Goal: Use online tool/utility: Utilize a website feature to perform a specific function

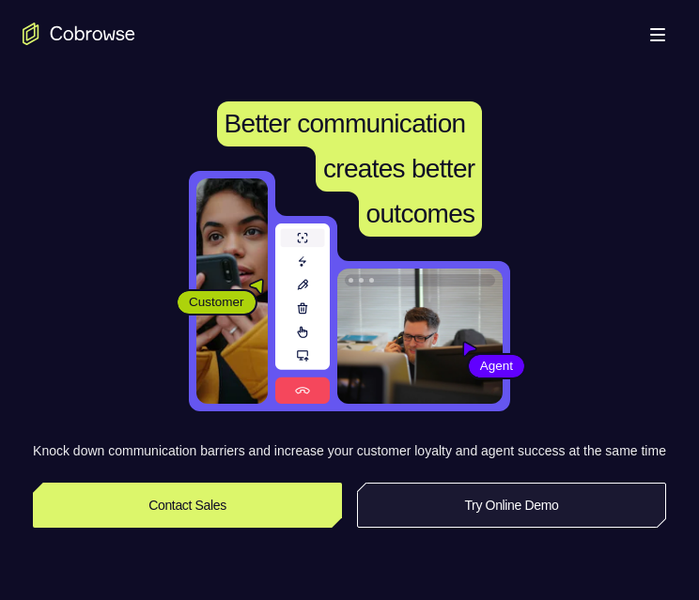
click at [439, 522] on link "Try Online Demo" at bounding box center [511, 505] width 309 height 45
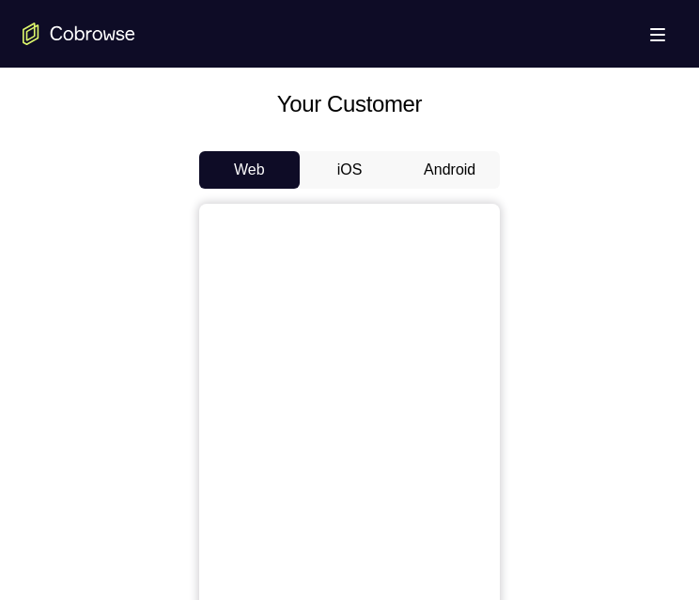
scroll to position [658, 0]
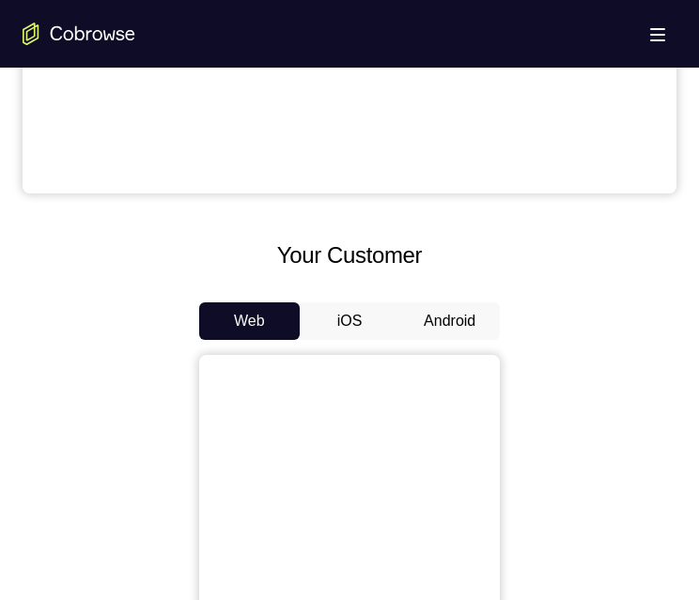
click at [447, 316] on button "Android" at bounding box center [449, 321] width 101 height 38
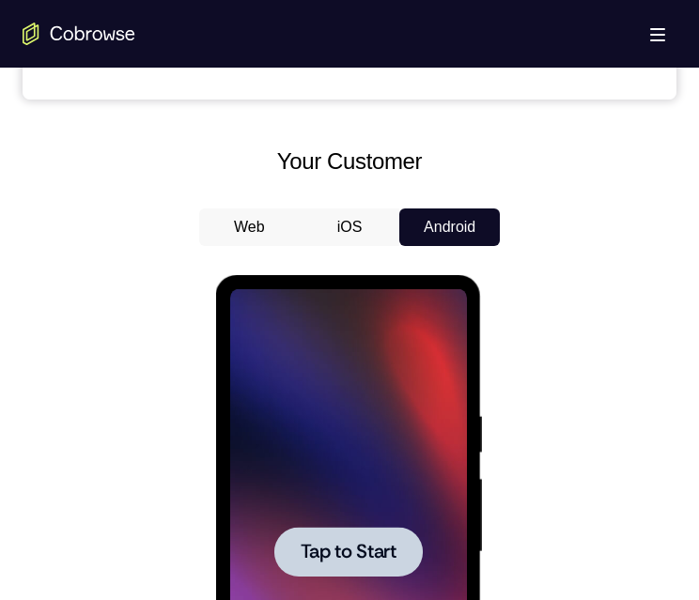
scroll to position [939, 0]
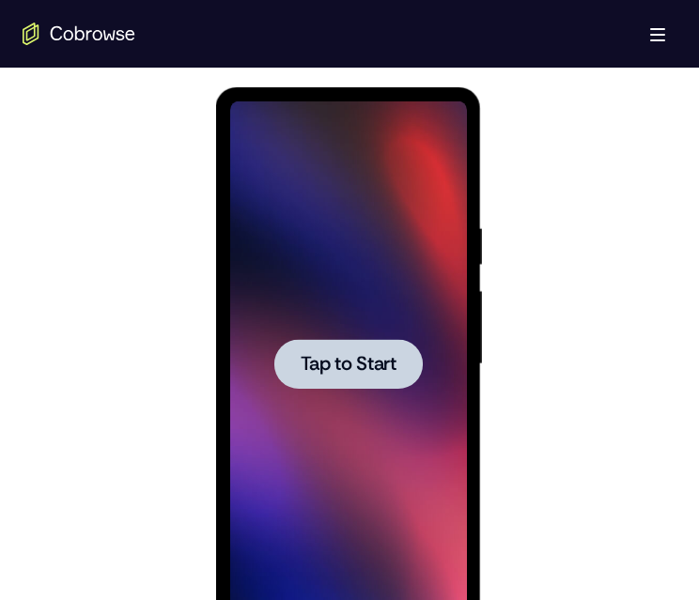
click at [302, 368] on span "Tap to Start" at bounding box center [348, 364] width 96 height 19
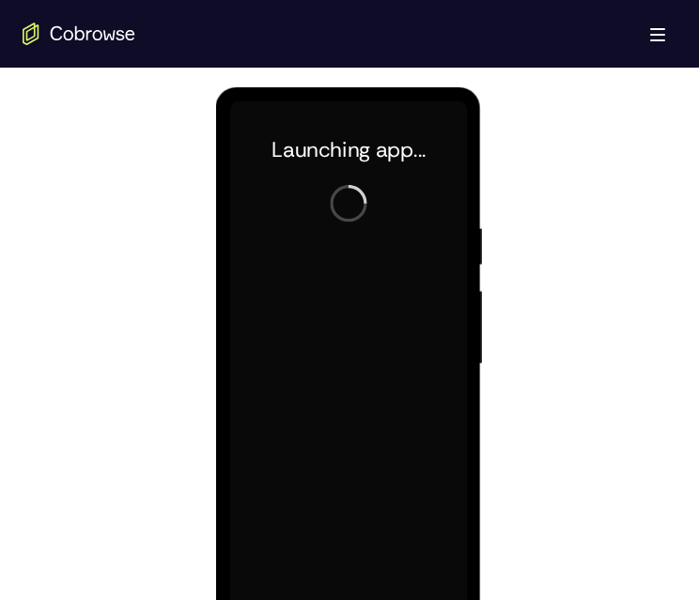
scroll to position [1033, 0]
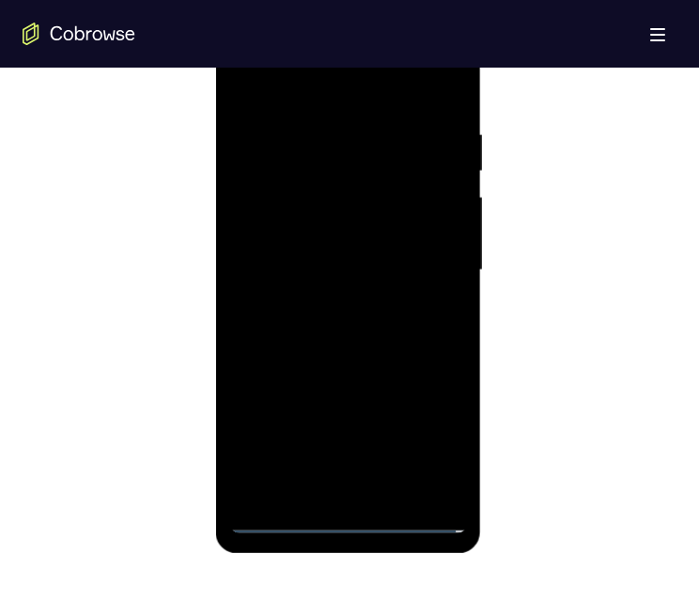
drag, startPoint x: 276, startPoint y: 516, endPoint x: 302, endPoint y: 109, distance: 407.6
click at [276, 509] on div at bounding box center [347, 271] width 237 height 526
